Goal: Information Seeking & Learning: Learn about a topic

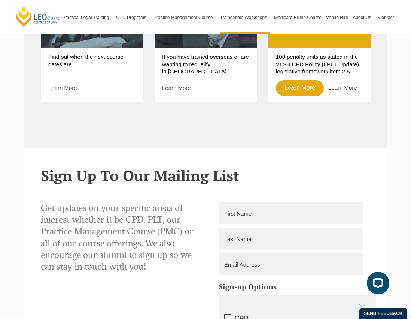
scroll to position [233, 0]
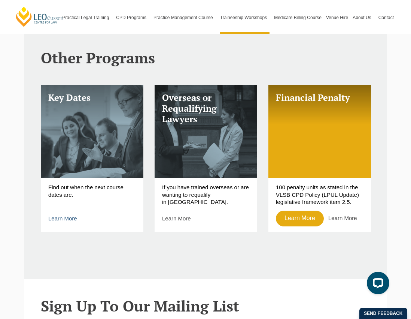
click at [66, 218] on link "Learn More" at bounding box center [62, 218] width 29 height 6
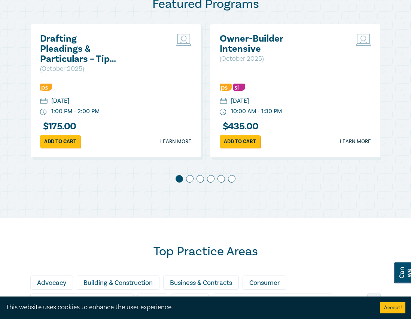
scroll to position [426, 0]
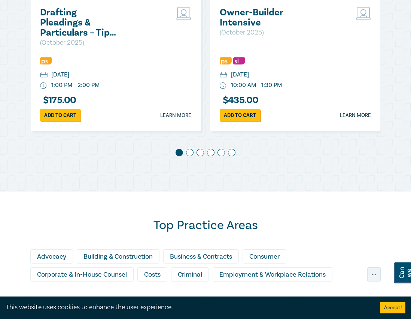
click at [188, 152] on span at bounding box center [189, 152] width 7 height 7
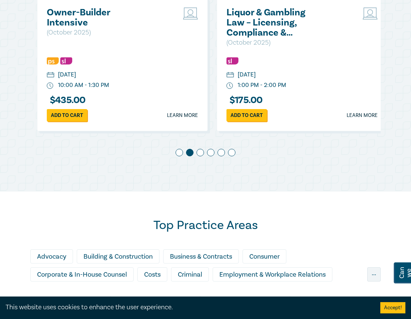
scroll to position [0, 180]
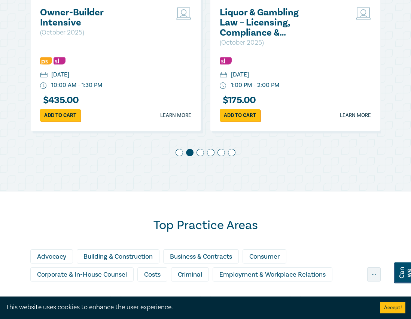
click at [200, 152] on span at bounding box center [200, 152] width 7 height 7
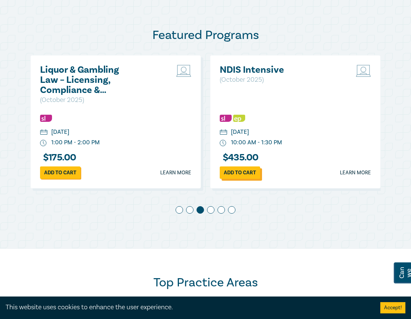
scroll to position [351, 0]
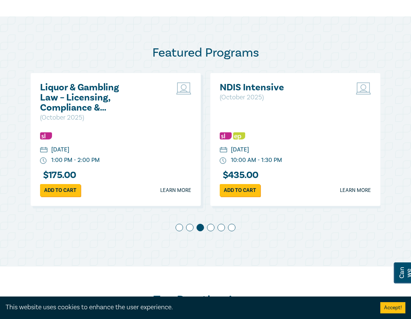
click at [210, 223] on div "Drafting Pleadings & Particulars – Tips & Traps ( October 2025 ) Thursday, 9 Oc…" at bounding box center [205, 155] width 351 height 165
click at [210, 226] on span at bounding box center [210, 227] width 7 height 7
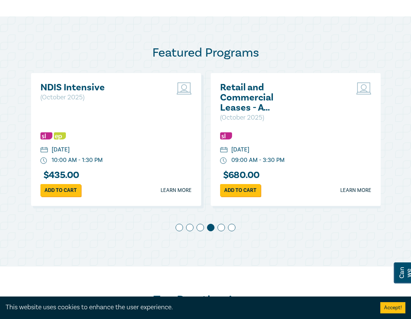
scroll to position [0, 539]
click at [222, 228] on span at bounding box center [221, 227] width 7 height 7
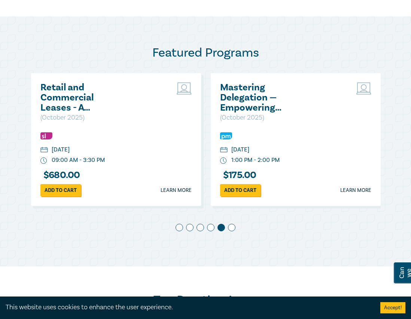
scroll to position [0, 719]
click at [229, 225] on span at bounding box center [231, 227] width 7 height 7
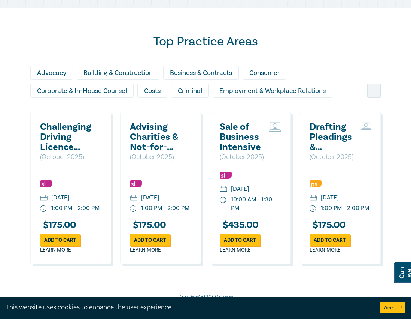
scroll to position [613, 0]
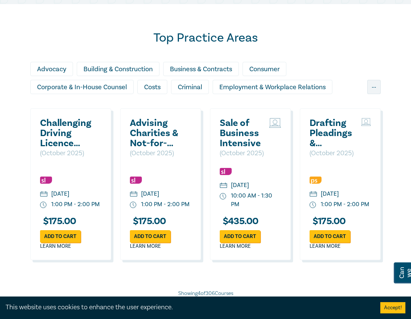
click at [48, 69] on div "Advocacy" at bounding box center [51, 69] width 43 height 14
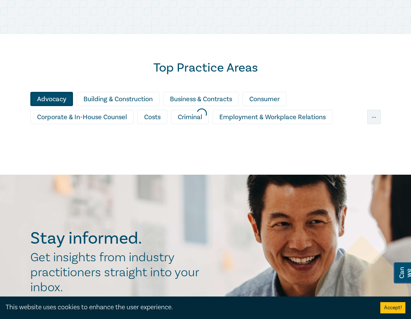
scroll to position [576, 0]
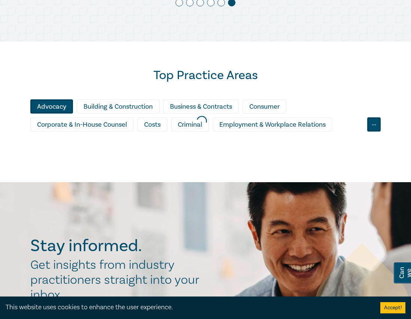
click at [373, 126] on div "..." at bounding box center [373, 124] width 13 height 14
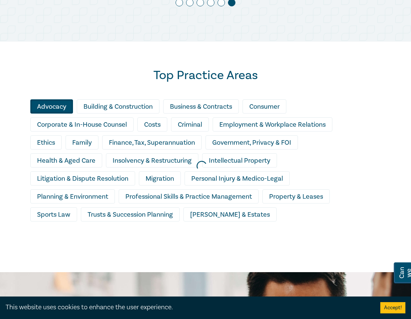
click at [97, 176] on div at bounding box center [201, 165] width 411 height 219
click at [96, 179] on div at bounding box center [201, 165] width 411 height 219
click at [93, 179] on div at bounding box center [201, 165] width 411 height 219
